Goal: Task Accomplishment & Management: Use online tool/utility

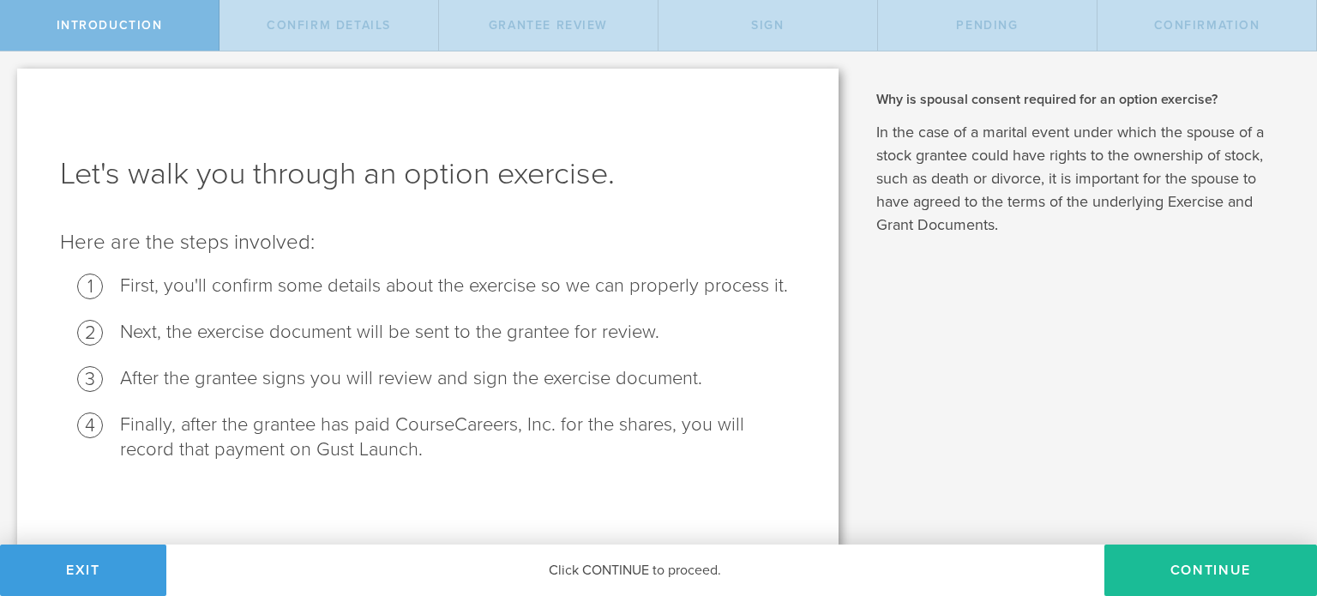
click at [1113, 360] on div "Why is spousal consent required for an option exercise? In the case of a marita…" at bounding box center [1085, 299] width 461 height 496
click at [1140, 560] on button "Continue" at bounding box center [1210, 569] width 213 height 51
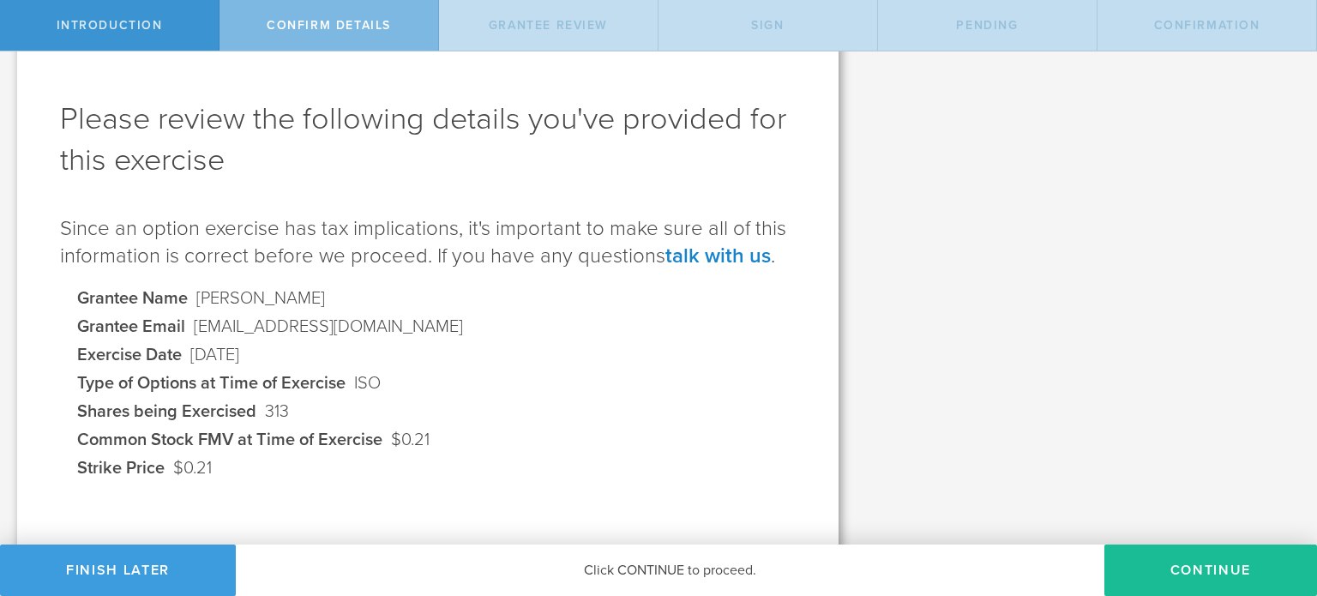
scroll to position [86, 0]
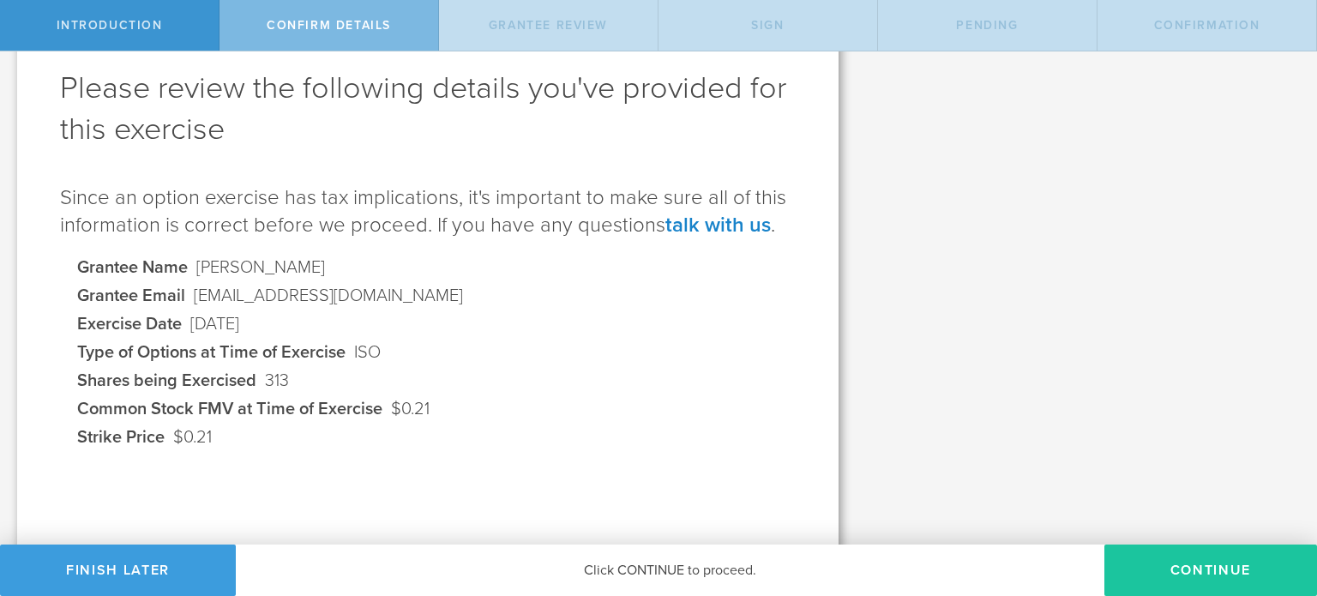
click at [1162, 558] on button "Continue" at bounding box center [1210, 569] width 213 height 51
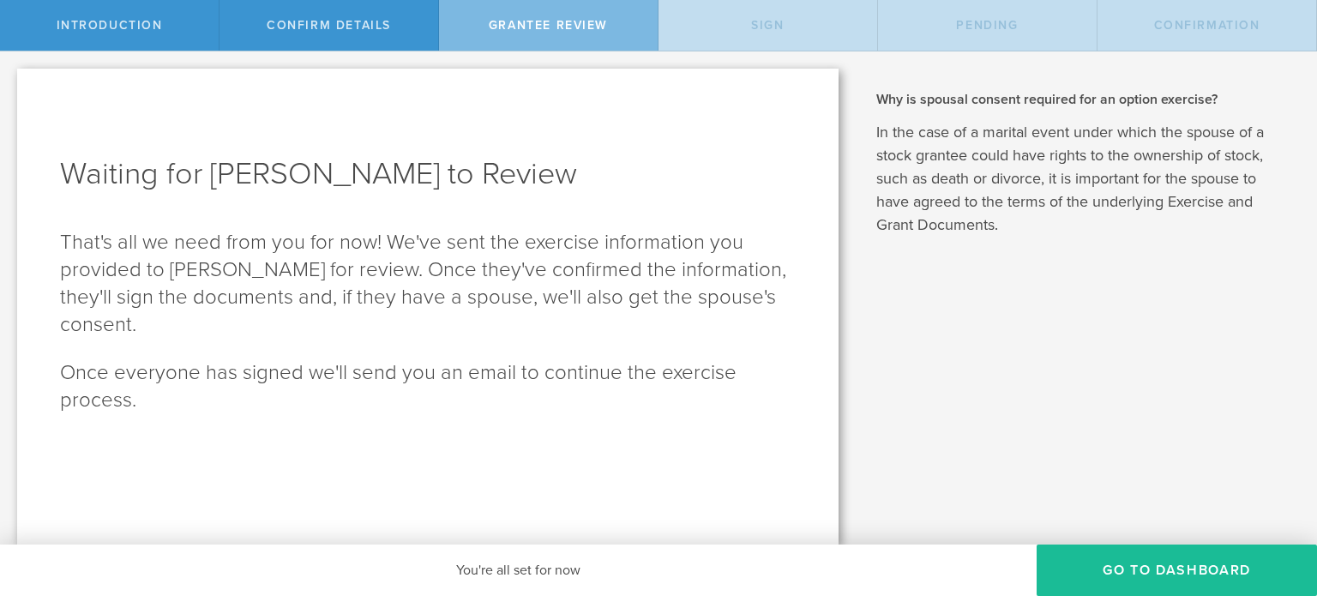
scroll to position [0, 0]
click at [1140, 567] on button "Go To Dashboard" at bounding box center [1176, 569] width 280 height 51
